Goal: Information Seeking & Learning: Find specific fact

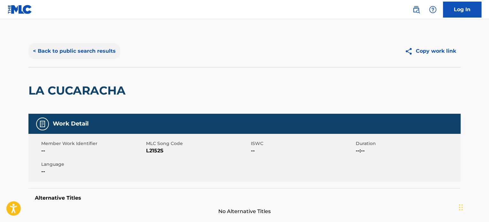
click at [84, 47] on button "< Back to public search results" at bounding box center [74, 51] width 92 height 16
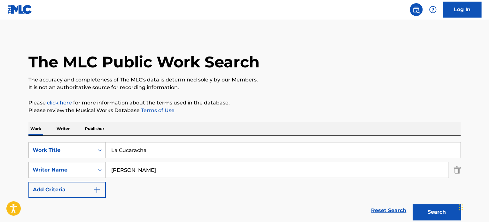
scroll to position [55, 0]
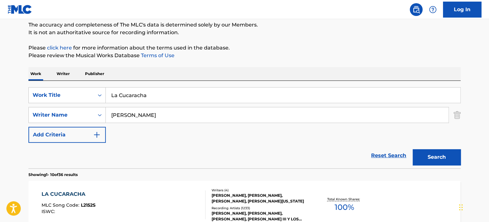
click at [31, 85] on div "SearchWithCriteria9e0b373b-aab5-4f72-8c14-e9bd1ec55dec Work Title La Cucaracha …" at bounding box center [244, 125] width 432 height 88
paste input "CAN'T WAIT"
type input "CAN'T WAIT"
drag, startPoint x: 174, startPoint y: 112, endPoint x: 68, endPoint y: 100, distance: 106.2
click at [75, 101] on div "SearchWithCriteria9e0b373b-aab5-4f72-8c14-e9bd1ec55dec Work Title CAN'T WAIT Se…" at bounding box center [244, 115] width 432 height 56
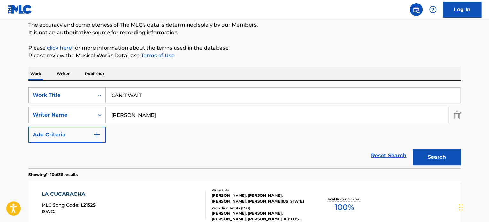
paste input "[PERSON_NAME]"
type input "[PERSON_NAME]"
click at [412, 149] on button "Search" at bounding box center [436, 157] width 48 height 16
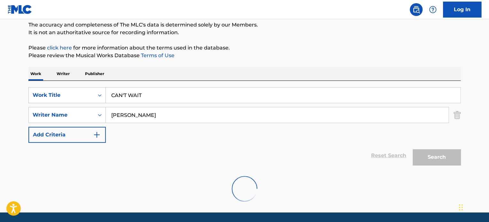
drag, startPoint x: 155, startPoint y: 92, endPoint x: 14, endPoint y: 84, distance: 141.4
click at [27, 84] on div "The MLC Public Work Search The accuracy and completeness of The MLC's data is d…" at bounding box center [244, 94] width 447 height 229
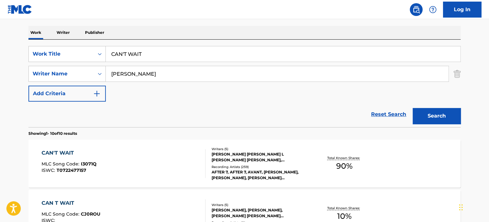
scroll to position [108, 0]
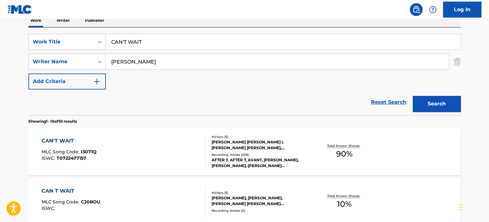
click at [224, 153] on div "Recording Artists ( 259 )" at bounding box center [259, 154] width 96 height 5
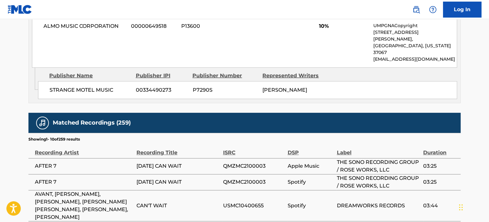
scroll to position [1271, 0]
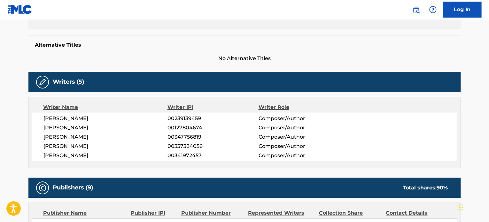
click at [76, 47] on h5 "Alternative Titles" at bounding box center [244, 45] width 419 height 6
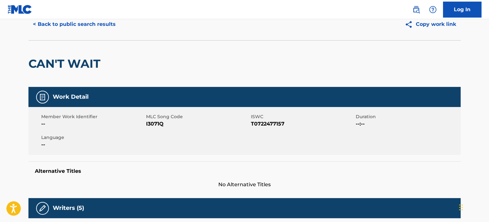
scroll to position [0, 0]
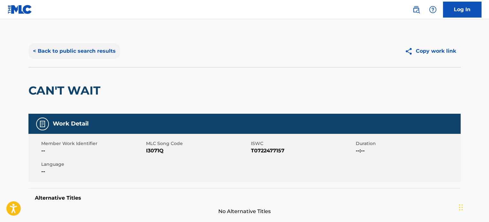
click at [72, 50] on button "< Back to public search results" at bounding box center [74, 51] width 92 height 16
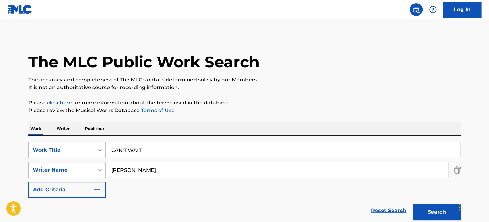
scroll to position [108, 0]
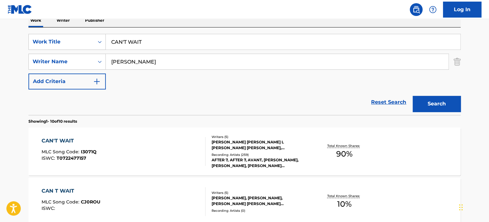
drag, startPoint x: 164, startPoint y: 44, endPoint x: 24, endPoint y: 48, distance: 140.0
click at [68, 41] on div "SearchWithCriteria9e0b373b-aab5-4f72-8c14-e9bd1ec55dec Work Title CAN'T WAIT" at bounding box center [244, 42] width 432 height 16
paste input "OLDPLAY"
type input "[PERSON_NAME]"
drag, startPoint x: 175, startPoint y: 59, endPoint x: 4, endPoint y: 47, distance: 171.4
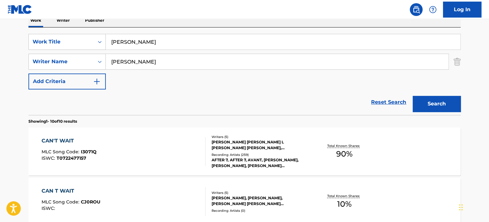
paste input "[PERSON_NAME]"
type input "[PERSON_NAME]"
click at [412, 96] on button "Search" at bounding box center [436, 104] width 48 height 16
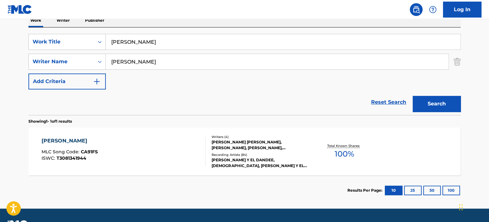
click at [264, 153] on div "Recording Artists ( 84 )" at bounding box center [259, 154] width 96 height 5
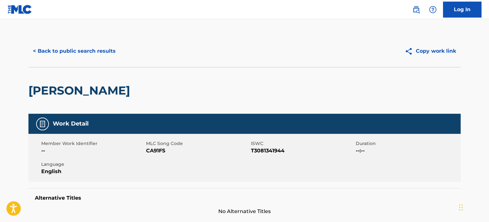
click at [70, 64] on div "< Back to public search results Copy work link" at bounding box center [244, 51] width 432 height 32
click at [76, 57] on button "< Back to public search results" at bounding box center [74, 51] width 92 height 16
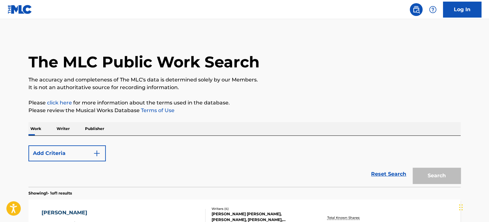
scroll to position [89, 0]
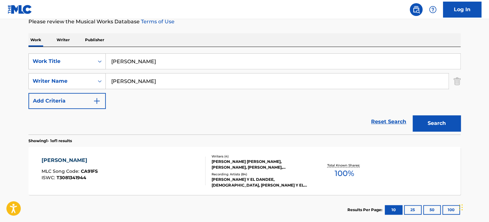
drag, startPoint x: 165, startPoint y: 64, endPoint x: 12, endPoint y: 61, distance: 153.4
click at [33, 61] on div "SearchWithCriteria9e0b373b-aab5-4f72-8c14-e9bd1ec55dec Work Title [PERSON_NAME]" at bounding box center [244, 61] width 432 height 16
paste input "POWERPUFF GIRLS"
type input "POWERPUFF GIRLS"
drag, startPoint x: 8, startPoint y: 71, endPoint x: 0, endPoint y: 69, distance: 8.6
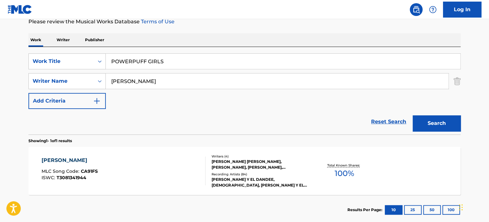
click at [0, 71] on main "The MLC Public Work Search The accuracy and completeness of The MLC's data is d…" at bounding box center [244, 79] width 489 height 298
paste input "[PERSON_NAME]"
type input "[PERSON_NAME]"
click at [412, 115] on button "Search" at bounding box center [436, 123] width 48 height 16
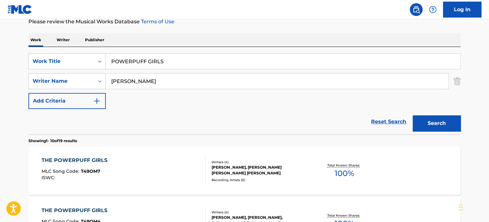
click at [222, 169] on div "[PERSON_NAME], [PERSON_NAME] [PERSON_NAME] [PERSON_NAME]" at bounding box center [259, 171] width 96 height 12
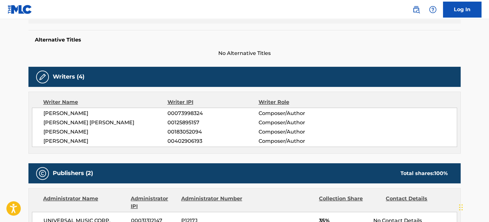
scroll to position [160, 0]
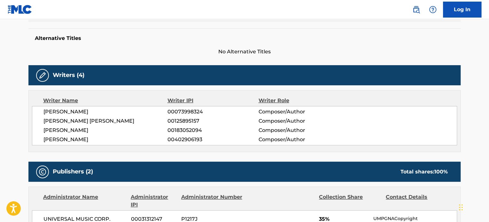
click at [59, 141] on span "[PERSON_NAME]" at bounding box center [105, 140] width 124 height 8
copy span "[PERSON_NAME]"
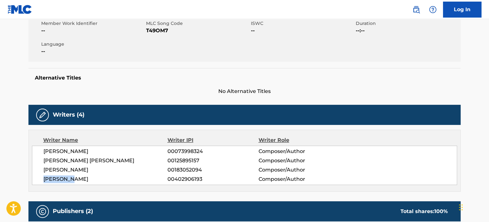
scroll to position [0, 0]
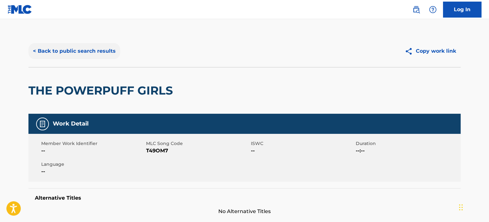
click at [87, 55] on button "< Back to public search results" at bounding box center [74, 51] width 92 height 16
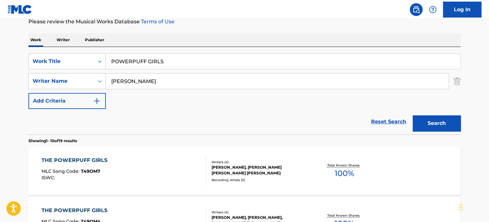
drag, startPoint x: 45, startPoint y: 64, endPoint x: 8, endPoint y: 67, distance: 37.2
click at [28, 65] on div "SearchWithCriteria9e0b373b-aab5-4f72-8c14-e9bd1ec55dec Work Title POWERPUFF GIR…" at bounding box center [244, 61] width 432 height 16
paste input "CAMINOS DE MICHOACAN"
type input "CAMINOS DE MICHOACAN"
drag, startPoint x: 163, startPoint y: 81, endPoint x: 0, endPoint y: 72, distance: 162.9
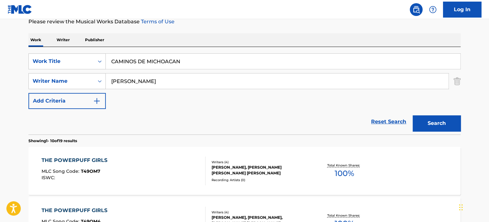
paste input "[PERSON_NAME]"
type input "[PERSON_NAME]"
click at [412, 115] on button "Search" at bounding box center [436, 123] width 48 height 16
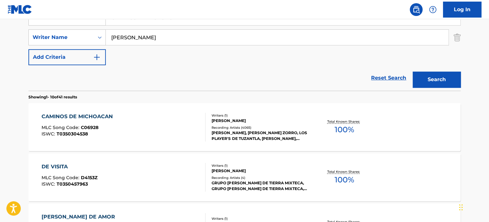
scroll to position [142, 0]
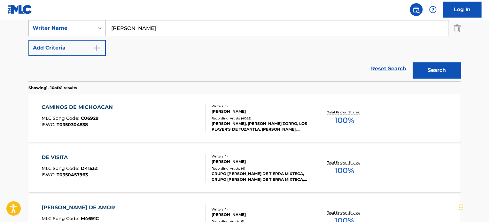
click at [235, 125] on div "[PERSON_NAME], [PERSON_NAME] ZORRO, LOS PLAYER'S DE TUZANTLA, [PERSON_NAME], [P…" at bounding box center [259, 127] width 96 height 12
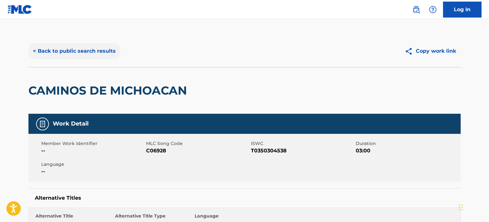
click at [83, 50] on button "< Back to public search results" at bounding box center [74, 51] width 92 height 16
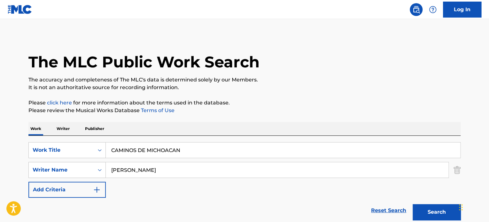
drag, startPoint x: 110, startPoint y: 144, endPoint x: 20, endPoint y: 151, distance: 90.0
paste input "Peaches"
type input "Peaches"
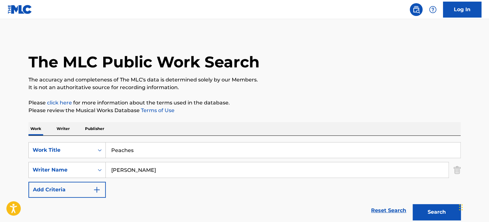
paste input "[PERSON_NAME]"
type input "[PERSON_NAME]"
click at [412, 204] on button "Search" at bounding box center [436, 212] width 48 height 16
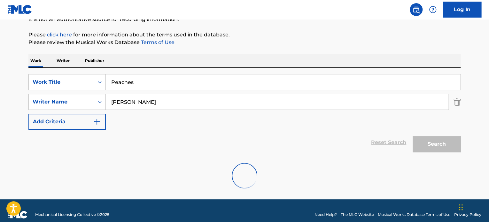
scroll to position [76, 0]
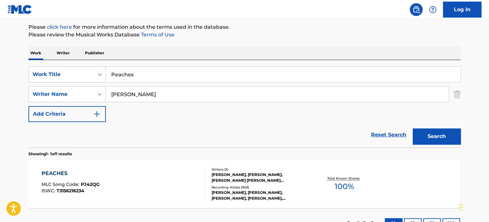
click at [248, 190] on div "[PERSON_NAME], [PERSON_NAME], [PERSON_NAME], [PERSON_NAME], [PERSON_NAME]" at bounding box center [259, 196] width 96 height 12
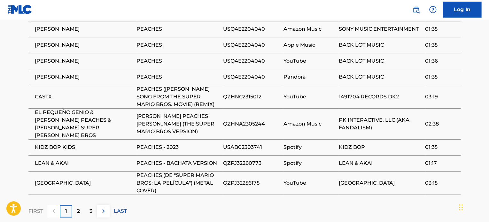
scroll to position [587, 0]
